Goal: Task Accomplishment & Management: Complete application form

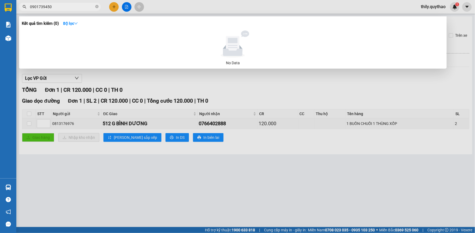
type input "0901739450"
click at [67, 176] on div at bounding box center [237, 116] width 475 height 233
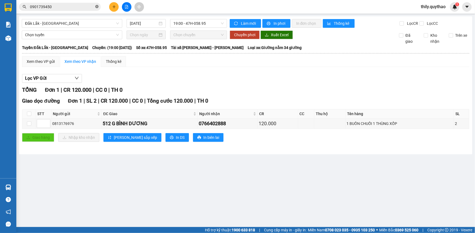
click at [95, 5] on icon "close-circle" at bounding box center [96, 6] width 3 height 3
click at [113, 4] on button at bounding box center [114, 7] width 10 height 10
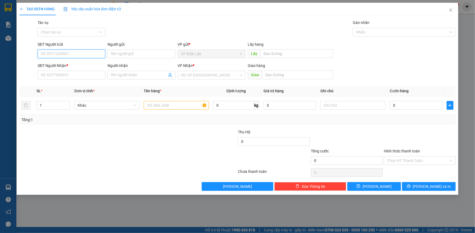
click at [51, 56] on input "SĐT Người Gửi" at bounding box center [72, 54] width 68 height 9
type input "0972163024"
click at [49, 67] on div "0972163024" at bounding box center [71, 65] width 61 height 6
type input "0336700527"
type input "MỸ PHƯỚC 3"
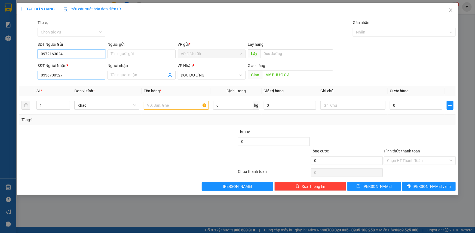
type input "0972163024"
click at [62, 76] on input "0336700527" at bounding box center [72, 75] width 68 height 9
type input "0"
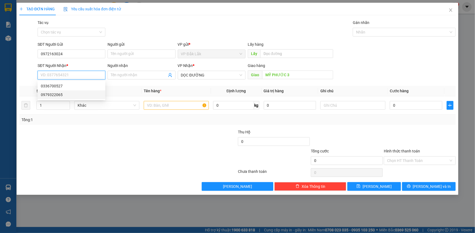
click at [63, 93] on div "0979322065" at bounding box center [71, 95] width 61 height 6
type input "0979322065"
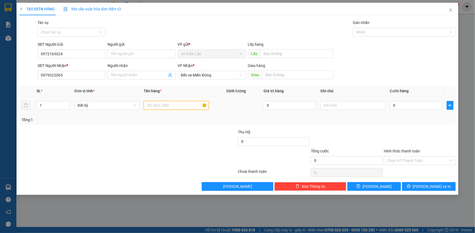
click at [181, 103] on input "text" at bounding box center [176, 105] width 65 height 9
click at [157, 106] on input "1 BAO GẠO" at bounding box center [176, 105] width 65 height 9
type input "1 TÚM GẠO"
click at [392, 106] on input "0" at bounding box center [416, 105] width 53 height 9
type input "7"
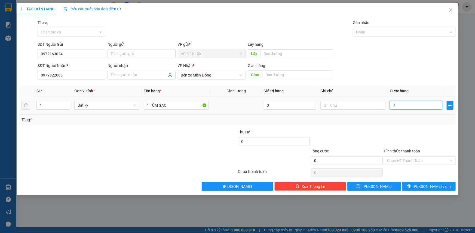
type input "7"
type input "70"
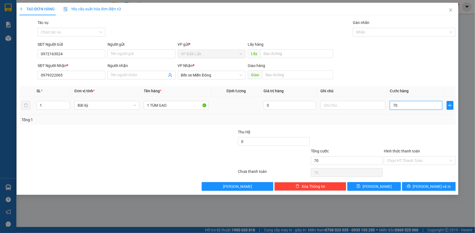
type input "700"
type input "7.000"
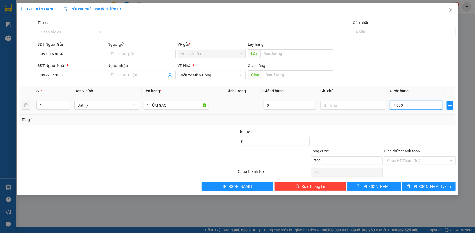
type input "7.000"
type input "70.000"
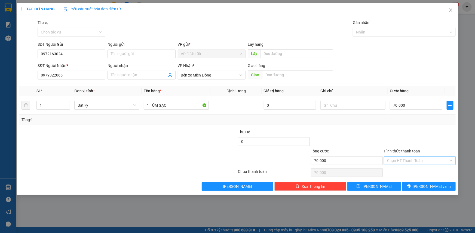
click at [407, 158] on input "Hình thức thanh toán" at bounding box center [417, 160] width 61 height 8
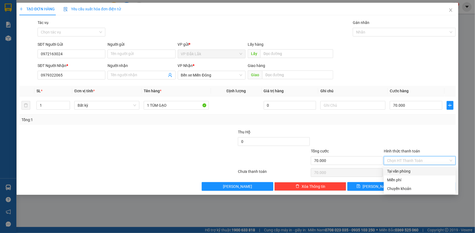
click at [405, 172] on div "Tại văn phòng" at bounding box center [419, 171] width 65 height 6
type input "0"
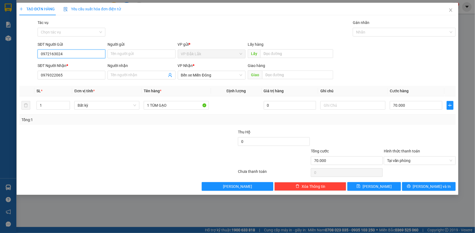
drag, startPoint x: 67, startPoint y: 54, endPoint x: 34, endPoint y: 47, distance: 33.7
click at [34, 47] on div "SĐT Người Gửi 0972163024 0972163024 Người gửi Tên người gửi VP gửi * VP Đắk Lắk…" at bounding box center [237, 50] width 437 height 19
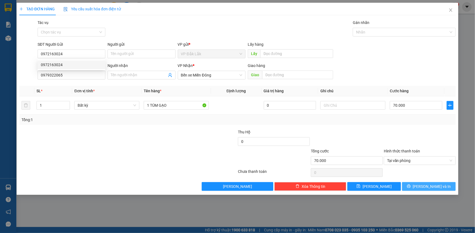
click at [424, 183] on button "[PERSON_NAME] và In" at bounding box center [429, 186] width 54 height 9
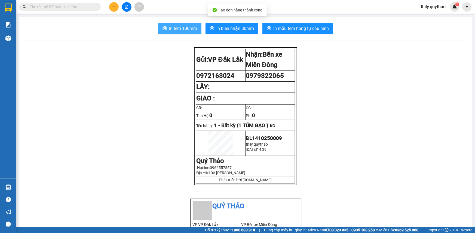
click at [183, 27] on span "In tem 100mm" at bounding box center [183, 28] width 28 height 7
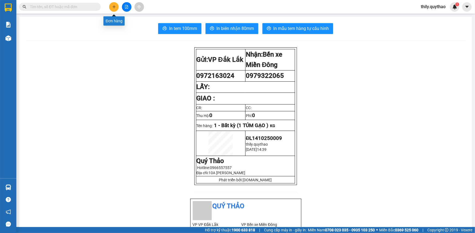
click at [115, 7] on icon "plus" at bounding box center [113, 7] width 3 height 0
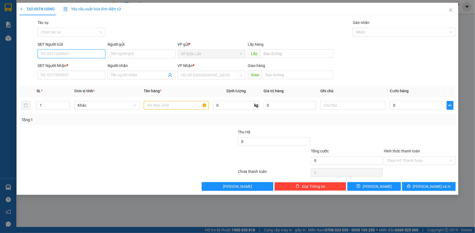
paste input "0972163024"
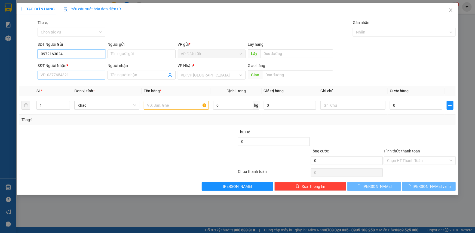
type input "0972163024"
click at [60, 75] on input "SĐT Người Nhận *" at bounding box center [72, 75] width 68 height 9
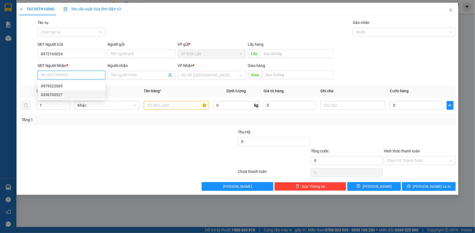
click at [51, 95] on div "0336700527" at bounding box center [71, 95] width 61 height 6
type input "0336700527"
type input "MỸ PHƯỚC 3"
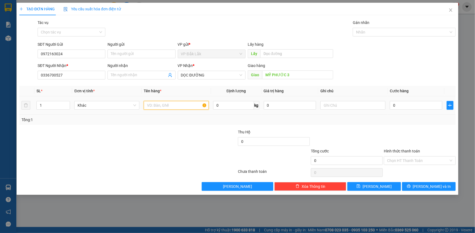
click at [190, 108] on input "text" at bounding box center [176, 105] width 65 height 9
type input "1 THÙNG GIẤY"
click at [392, 106] on input "0" at bounding box center [416, 105] width 53 height 9
type input "6"
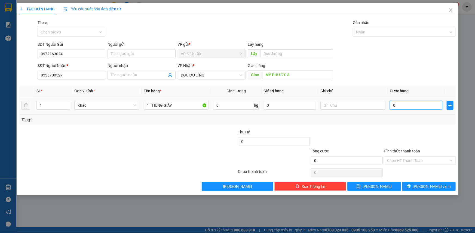
type input "6"
type input "60"
type input "600"
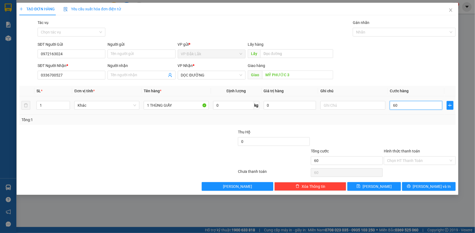
type input "600"
type input "6.000"
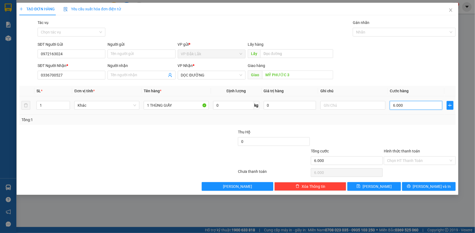
type input "60.000"
drag, startPoint x: 389, startPoint y: 158, endPoint x: 392, endPoint y: 164, distance: 7.1
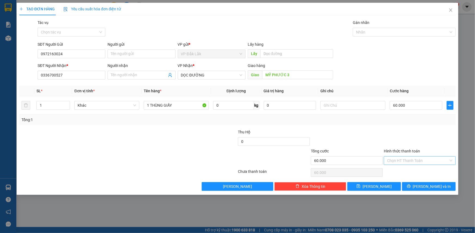
click at [389, 158] on input "Hình thức thanh toán" at bounding box center [417, 160] width 61 height 8
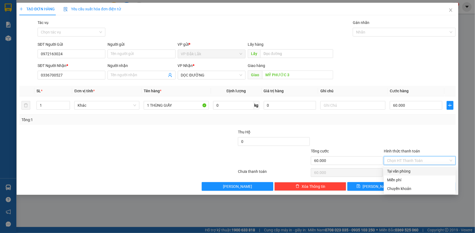
click at [393, 171] on div "Tại văn phòng" at bounding box center [419, 171] width 65 height 6
type input "0"
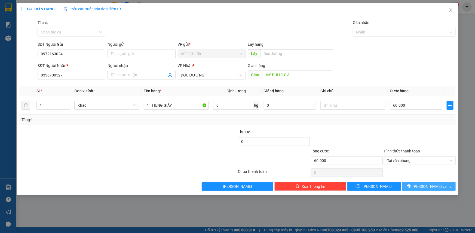
click at [412, 189] on button "[PERSON_NAME] và In" at bounding box center [429, 186] width 54 height 9
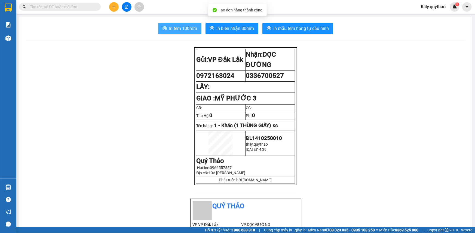
click at [182, 27] on span "In tem 100mm" at bounding box center [183, 28] width 28 height 7
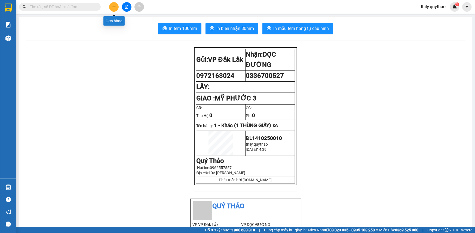
click at [111, 6] on button at bounding box center [114, 7] width 10 height 10
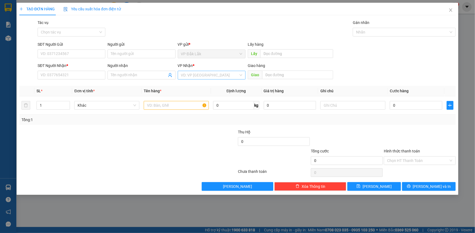
click at [190, 76] on input "search" at bounding box center [209, 75] width 57 height 8
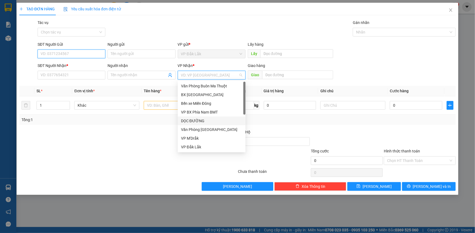
click at [78, 55] on input "SĐT Người Gửi" at bounding box center [72, 54] width 68 height 9
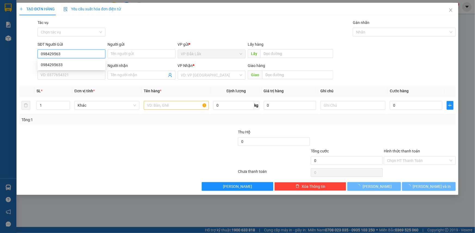
type input "0984295633"
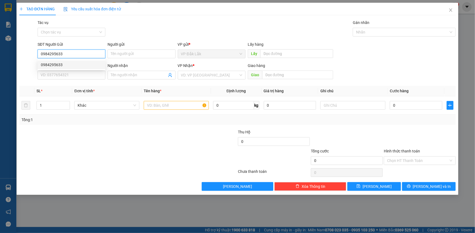
click at [54, 66] on div "0984295633" at bounding box center [71, 65] width 61 height 6
type input "0364811693"
type input "0814690070"
type input "0"
click at [54, 65] on div "0984295633" at bounding box center [71, 65] width 61 height 6
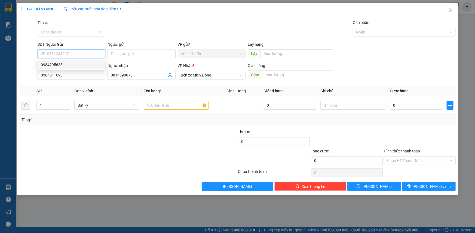
type input "0984295633"
click at [64, 74] on input "0364811693" at bounding box center [72, 75] width 68 height 9
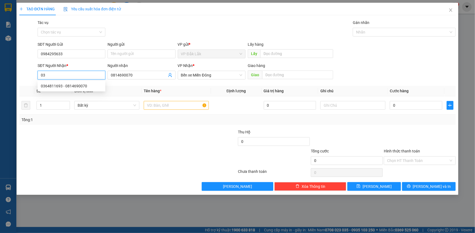
type input "0"
type input "0582539924"
click at [133, 73] on input "0814690070" at bounding box center [139, 75] width 56 height 6
type input "0"
click at [158, 105] on input "text" at bounding box center [176, 105] width 65 height 9
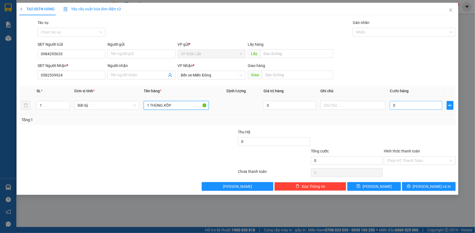
type input "1 THÙNG XỐP"
click at [392, 104] on input "0" at bounding box center [416, 105] width 53 height 9
type input "6"
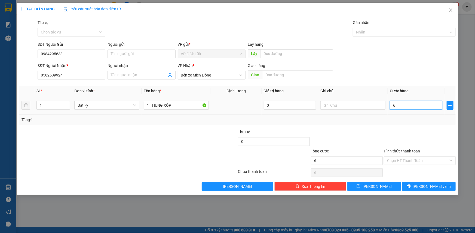
type input "60"
type input "600"
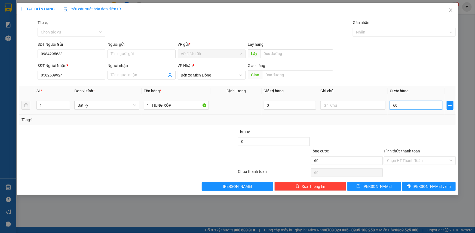
type input "600"
type input "6.000"
type input "60.000"
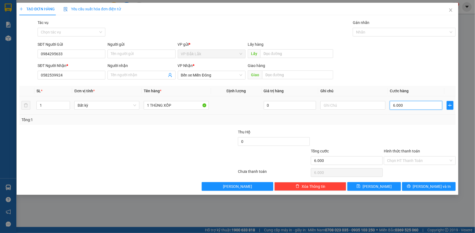
type input "60.000"
click at [405, 161] on input "Hình thức thanh toán" at bounding box center [417, 160] width 61 height 8
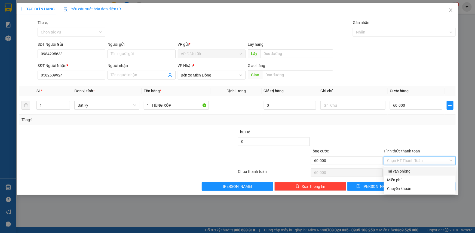
click at [405, 171] on div "Tại văn phòng" at bounding box center [419, 171] width 65 height 6
type input "0"
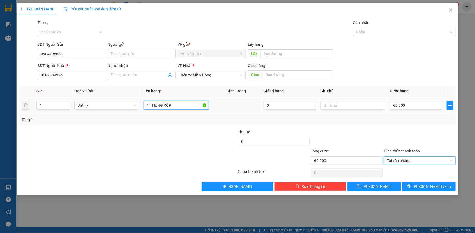
click at [176, 107] on input "1 THÙNG XỐP" at bounding box center [176, 105] width 65 height 9
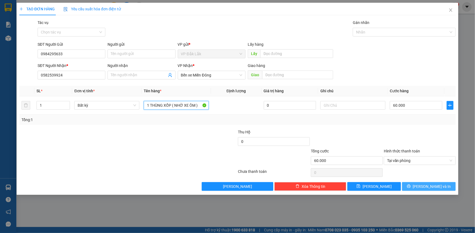
type input "1 THÙNG XỐP ( NHỜ XE ÔM )"
click at [410, 186] on icon "printer" at bounding box center [409, 186] width 4 height 4
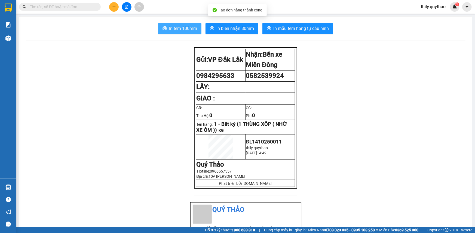
click at [177, 29] on span "In tem 100mm" at bounding box center [183, 28] width 28 height 7
